Goal: Task Accomplishment & Management: Use online tool/utility

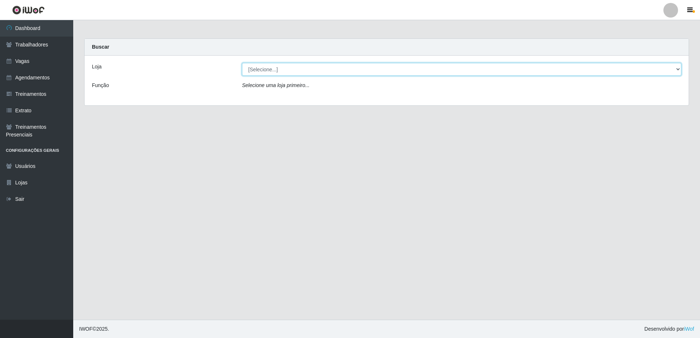
click at [680, 66] on select "[Selecione...] [GEOGRAPHIC_DATA] - [GEOGRAPHIC_DATA] - [GEOGRAPHIC_DATA] - [GEO…" at bounding box center [462, 69] width 440 height 13
click at [677, 69] on select "[Selecione...] [GEOGRAPHIC_DATA] - [GEOGRAPHIC_DATA] - [GEOGRAPHIC_DATA] - [GEO…" at bounding box center [462, 69] width 440 height 13
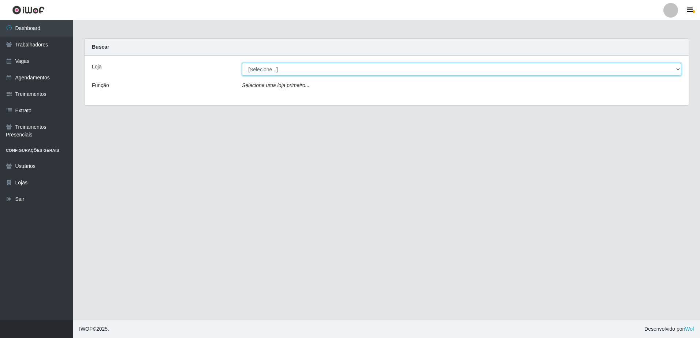
select select "505"
click at [242, 63] on select "[Selecione...] [GEOGRAPHIC_DATA] - [GEOGRAPHIC_DATA] - [GEOGRAPHIC_DATA] - [GEO…" at bounding box center [462, 69] width 440 height 13
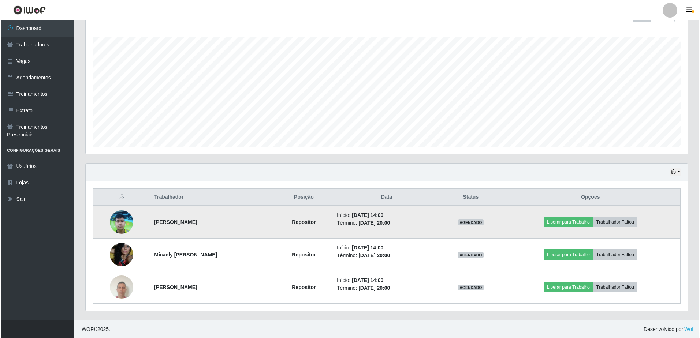
scroll to position [115, 0]
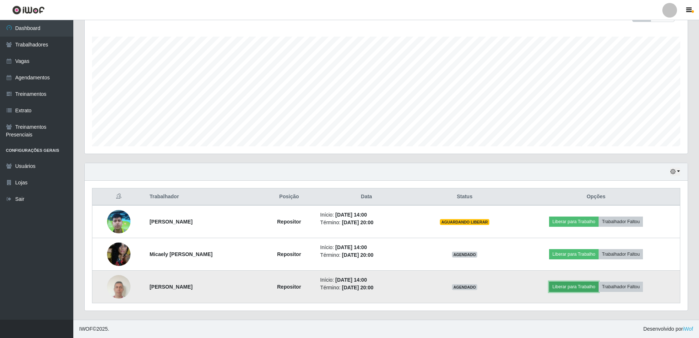
click at [570, 290] on button "Liberar para Trabalho" at bounding box center [573, 287] width 49 height 10
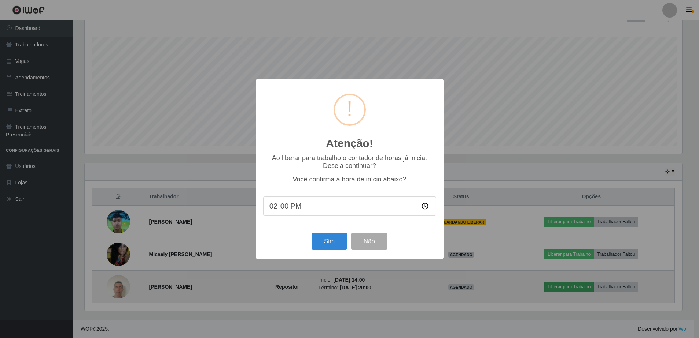
scroll to position [152, 599]
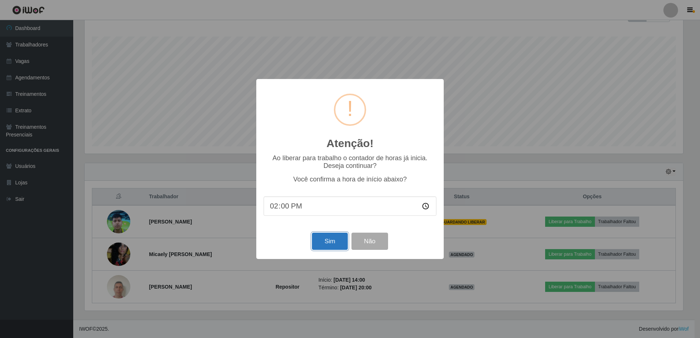
click at [334, 243] on button "Sim" at bounding box center [330, 241] width 36 height 17
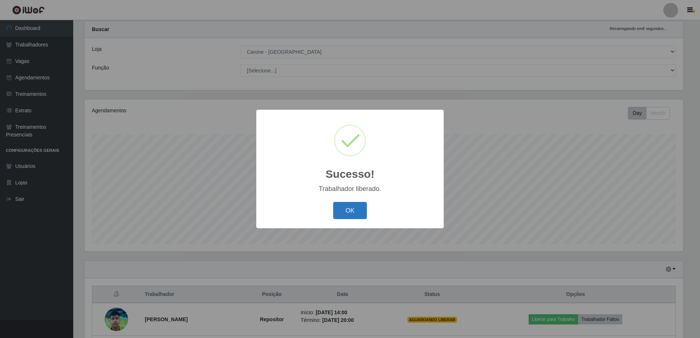
click at [343, 213] on button "OK" at bounding box center [350, 210] width 34 height 17
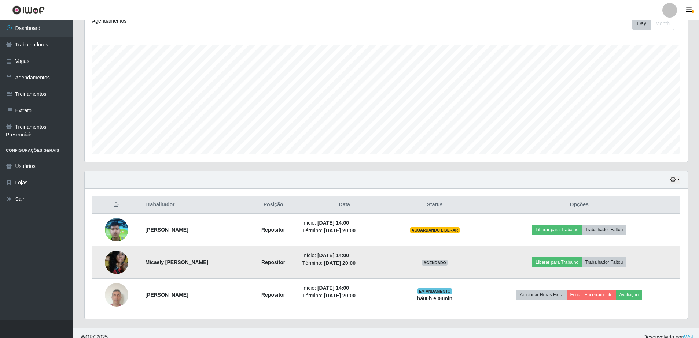
scroll to position [115, 0]
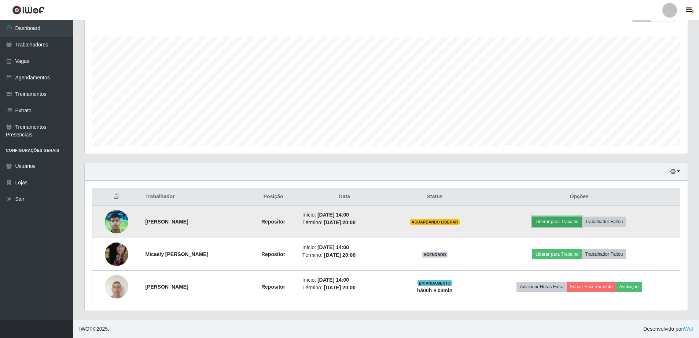
click at [544, 223] on button "Liberar para Trabalho" at bounding box center [556, 222] width 49 height 10
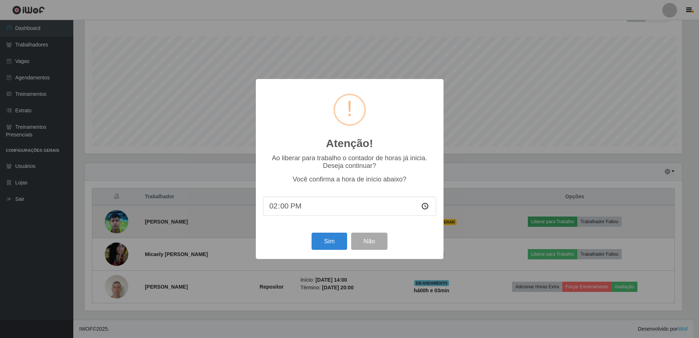
scroll to position [152, 599]
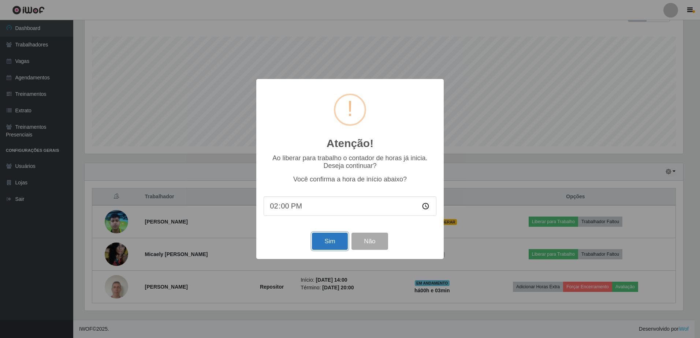
click at [339, 240] on button "Sim" at bounding box center [330, 241] width 36 height 17
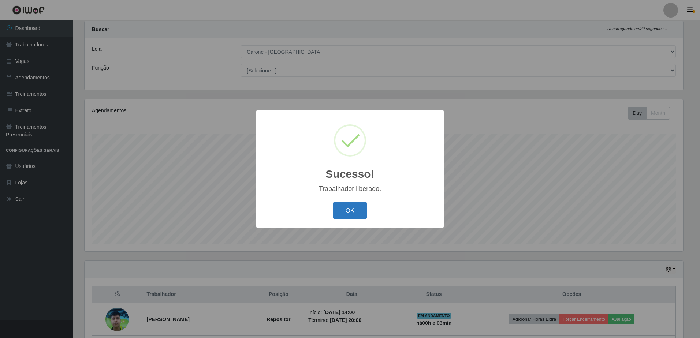
click at [341, 210] on button "OK" at bounding box center [350, 210] width 34 height 17
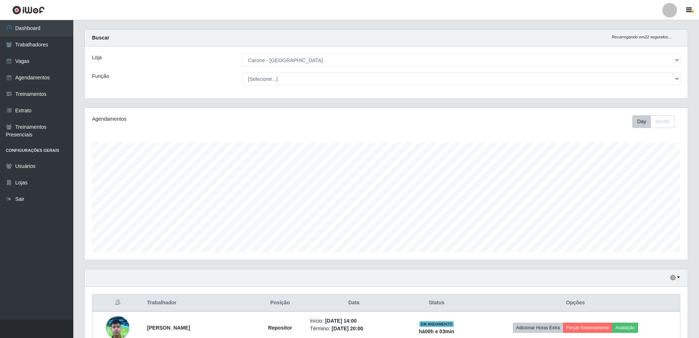
scroll to position [0, 0]
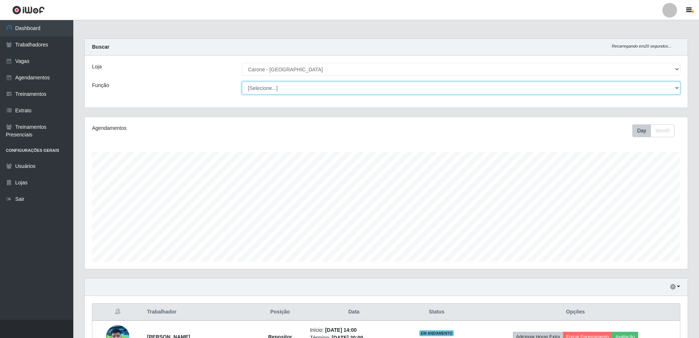
click at [310, 85] on select "[Selecione...] Embalador Embalador + Embalador ++ Repositor Repositor + Reposit…" at bounding box center [461, 88] width 438 height 13
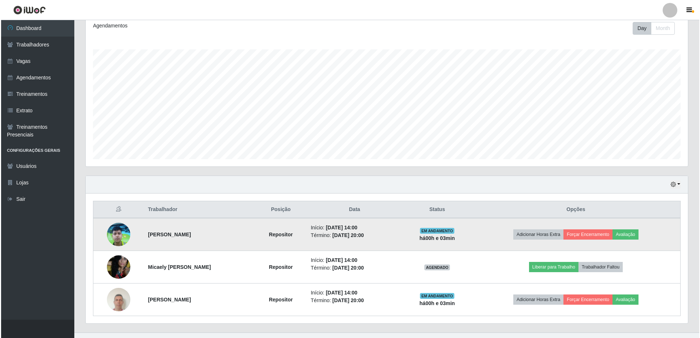
scroll to position [115, 0]
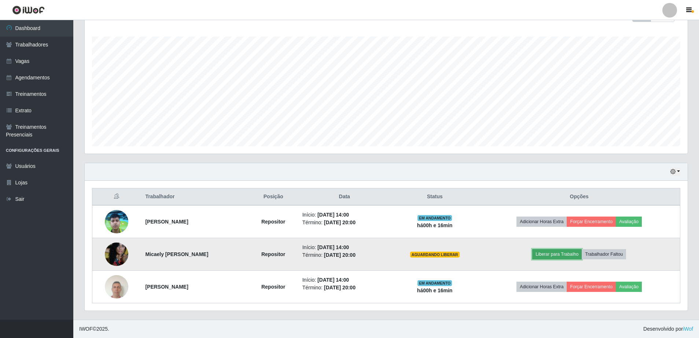
click at [566, 255] on button "Liberar para Trabalho" at bounding box center [556, 254] width 49 height 10
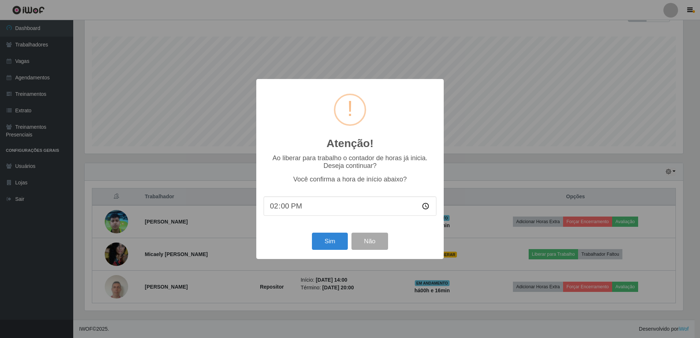
click at [289, 208] on input "14:00" at bounding box center [350, 206] width 173 height 19
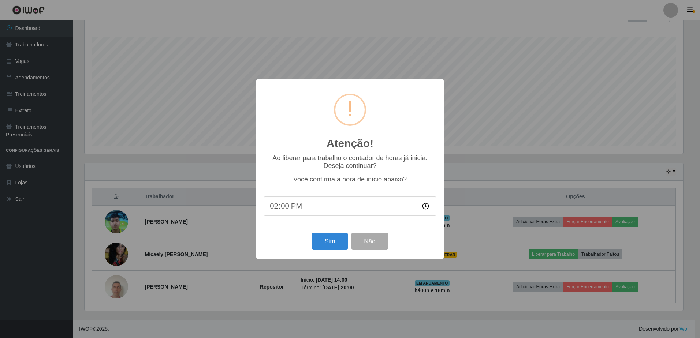
click at [289, 208] on input "14:00" at bounding box center [350, 206] width 173 height 19
click at [285, 212] on input "14:00" at bounding box center [350, 206] width 173 height 19
type input "14:13"
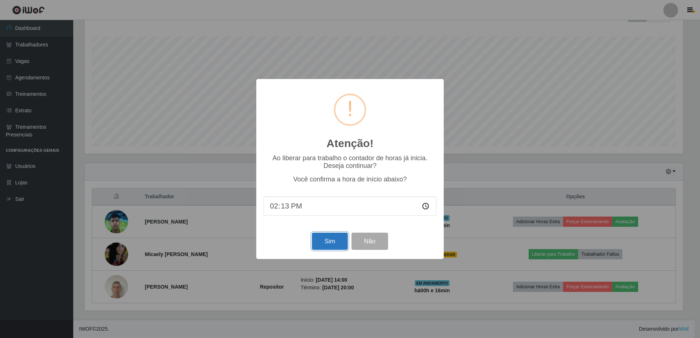
click at [339, 242] on button "Sim" at bounding box center [330, 241] width 36 height 17
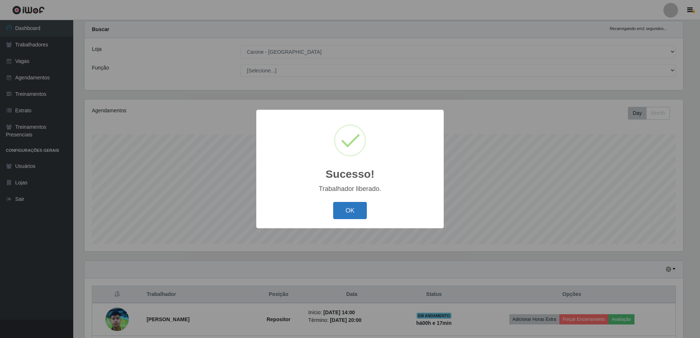
click at [356, 207] on button "OK" at bounding box center [350, 210] width 34 height 17
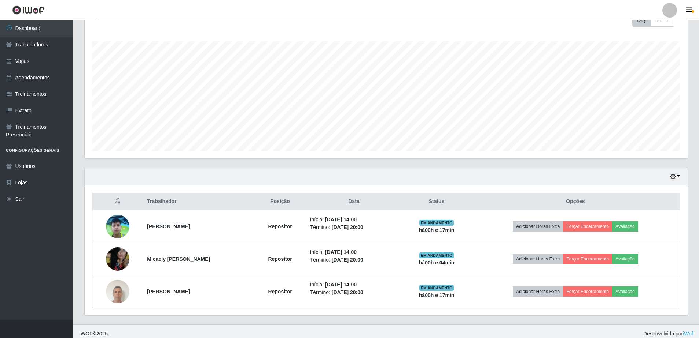
scroll to position [115, 0]
